Goal: Task Accomplishment & Management: Manage account settings

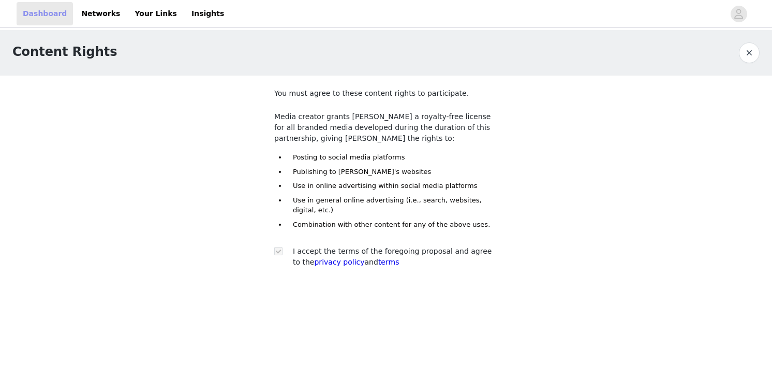
click at [27, 16] on link "Dashboard" at bounding box center [45, 13] width 56 height 23
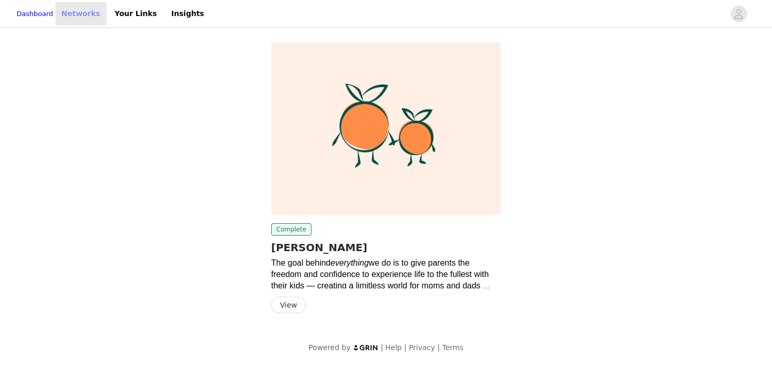
click at [92, 15] on link "Networks" at bounding box center [80, 13] width 51 height 23
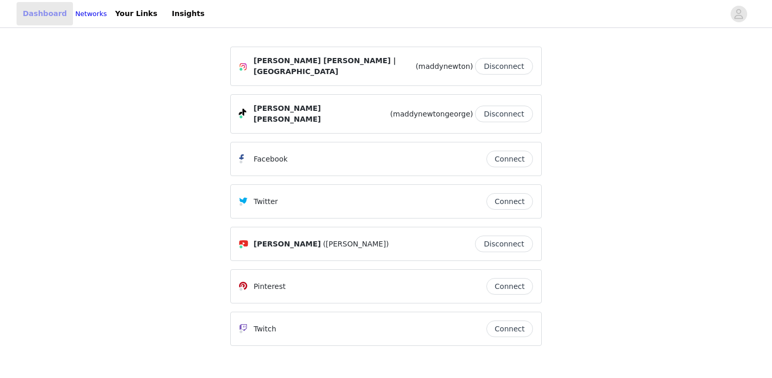
click at [39, 13] on link "Dashboard" at bounding box center [45, 13] width 56 height 23
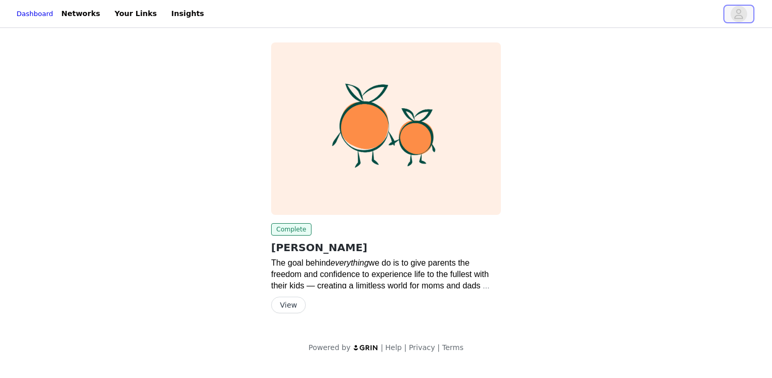
click at [741, 13] on icon "avatar" at bounding box center [739, 14] width 10 height 17
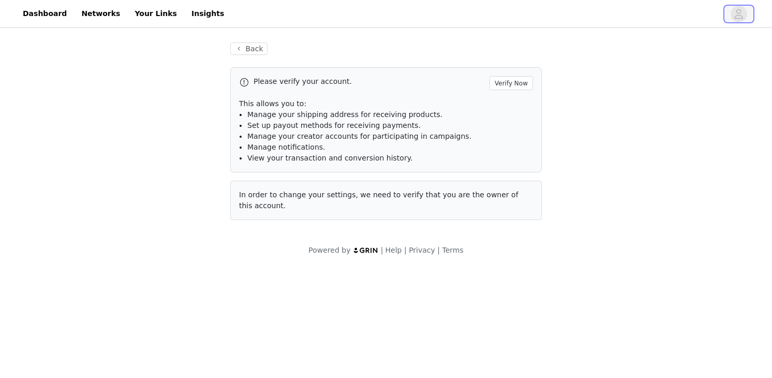
click at [737, 13] on icon "avatar" at bounding box center [739, 14] width 10 height 17
click at [345, 104] on p "This allows you to:" at bounding box center [386, 103] width 294 height 11
click at [510, 83] on button "Verify Now" at bounding box center [511, 83] width 43 height 14
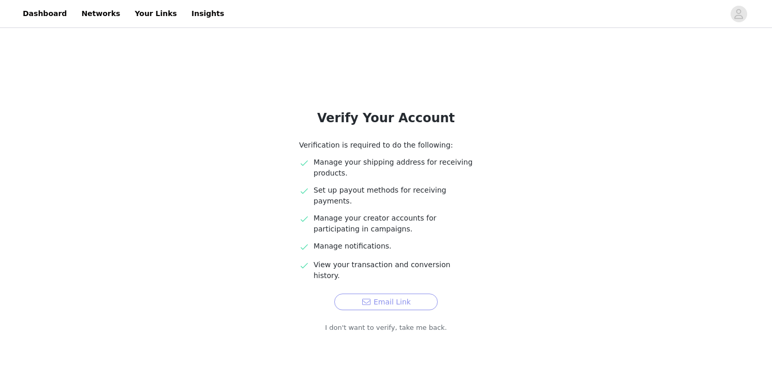
click at [379, 294] on button "Email Link" at bounding box center [386, 302] width 104 height 17
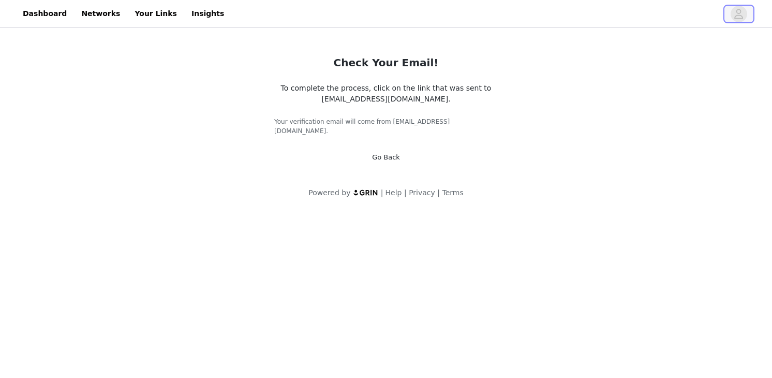
click at [738, 14] on icon "avatar" at bounding box center [739, 14] width 10 height 17
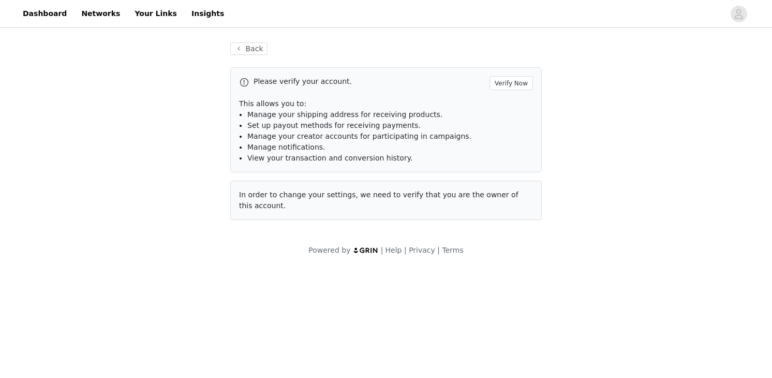
click at [390, 177] on div "Please verify your account. Verify Now This allows you to: Manage your shipping…" at bounding box center [386, 143] width 312 height 153
click at [386, 199] on span "In order to change your settings, we need to verify that you are the owner of t…" at bounding box center [379, 200] width 280 height 19
click at [506, 82] on button "Verify Now" at bounding box center [511, 83] width 43 height 14
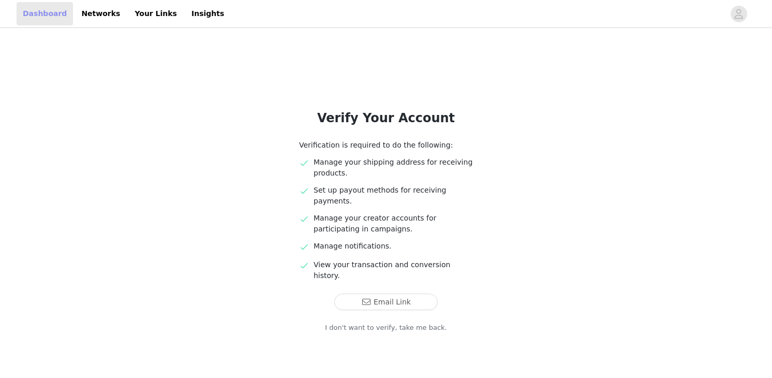
click at [52, 11] on link "Dashboard" at bounding box center [45, 13] width 56 height 23
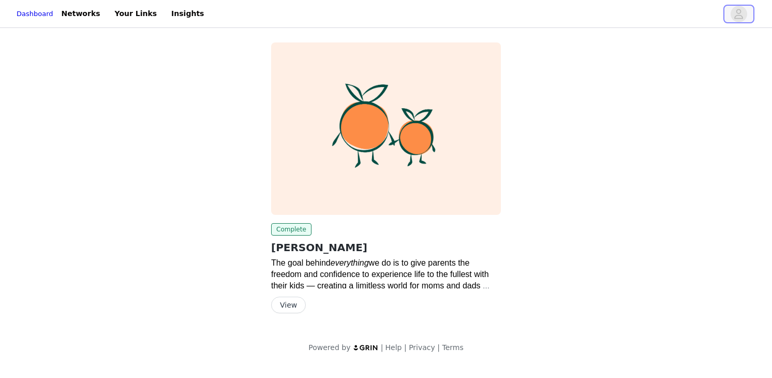
click at [739, 13] on icon "avatar" at bounding box center [739, 14] width 9 height 10
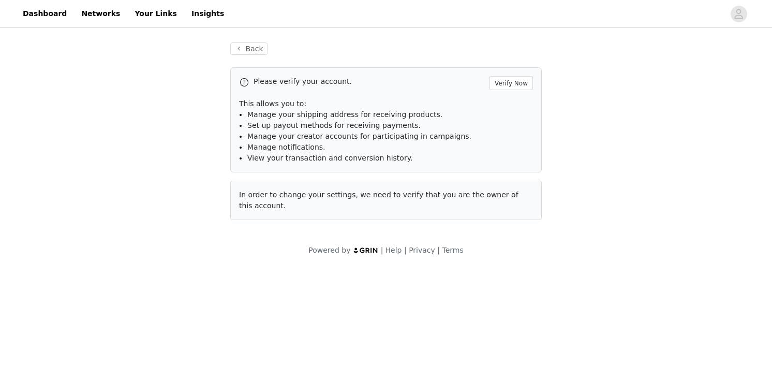
click at [406, 130] on li "Set up payout methods for receiving payments." at bounding box center [390, 125] width 286 height 11
click at [502, 82] on button "Verify Now" at bounding box center [511, 83] width 43 height 14
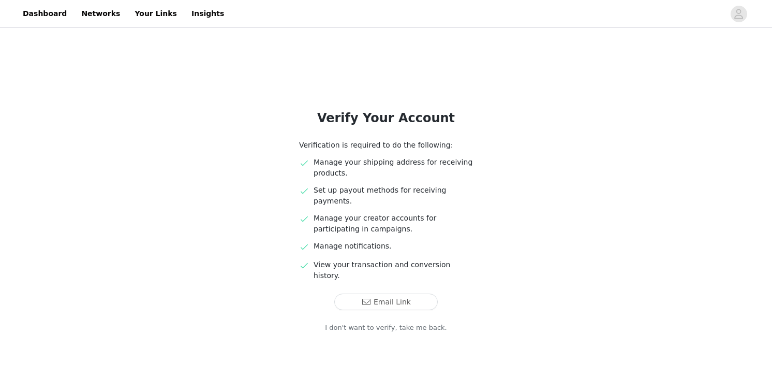
click at [389, 323] on link "I don't want to verify, take me back." at bounding box center [386, 328] width 122 height 10
